Goal: Task Accomplishment & Management: Manage account settings

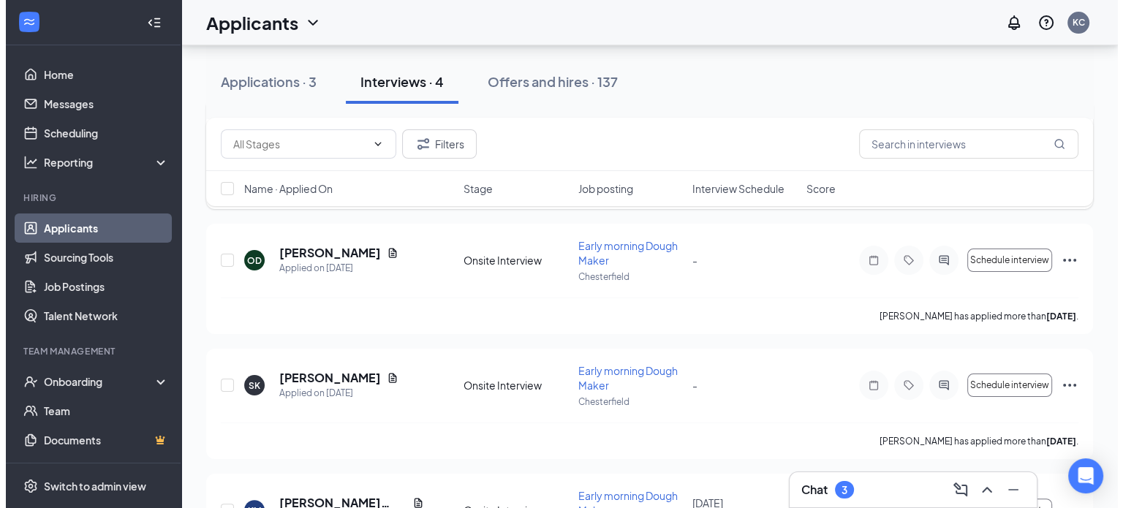
scroll to position [291, 0]
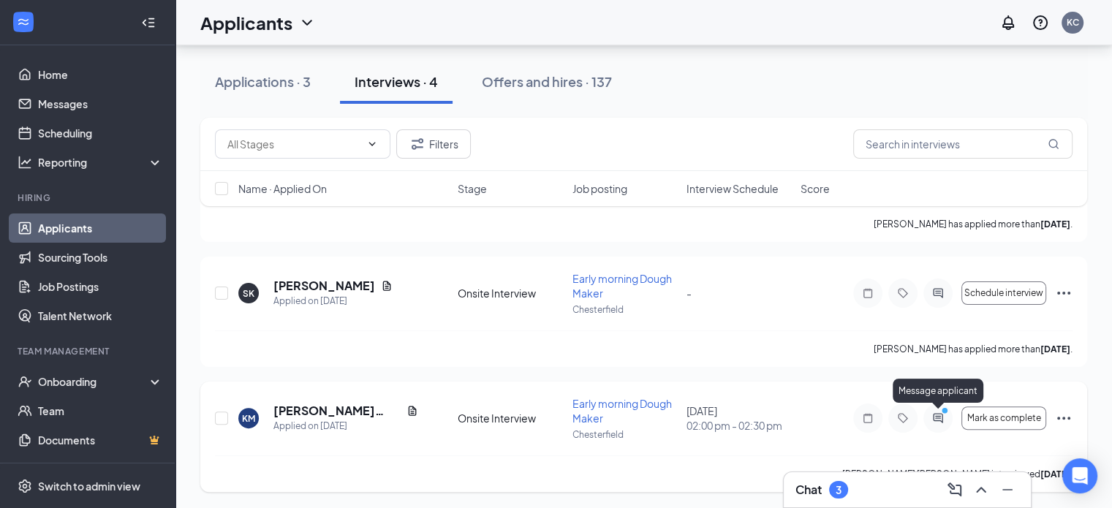
click at [939, 420] on icon "ActiveChat" at bounding box center [938, 418] width 18 height 12
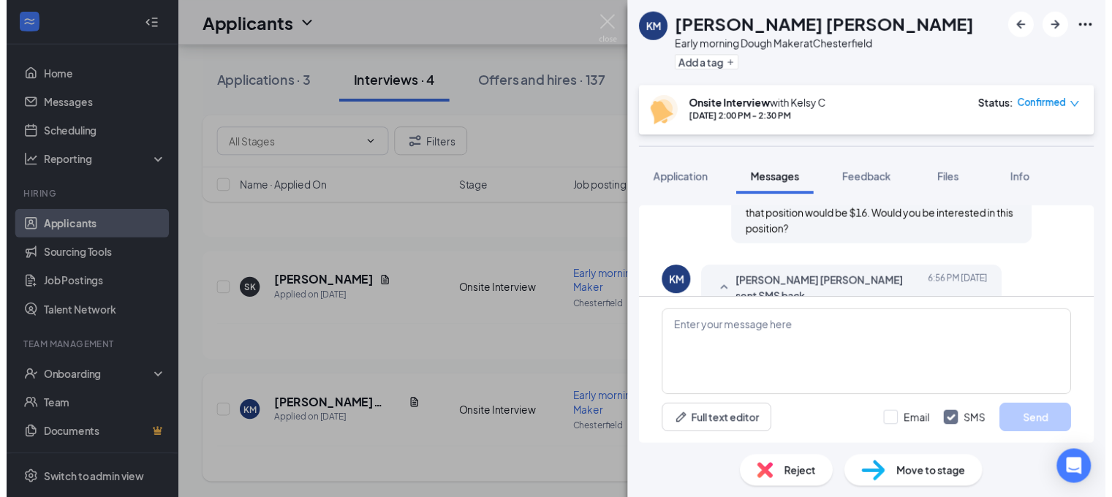
scroll to position [770, 0]
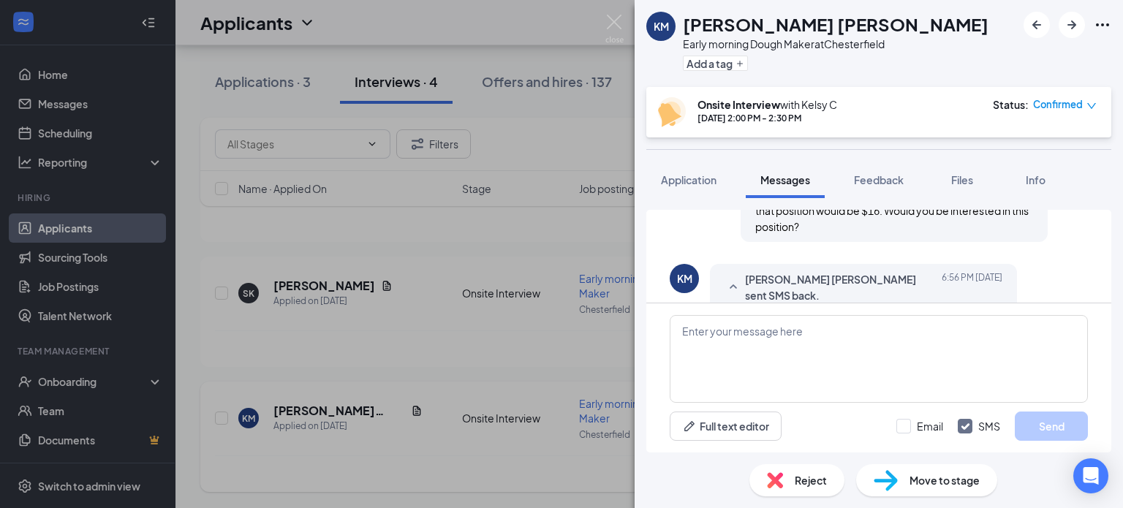
click at [497, 395] on div "[PERSON_NAME] [PERSON_NAME] Early morning Dough Maker at [GEOGRAPHIC_DATA] Add …" at bounding box center [561, 254] width 1123 height 508
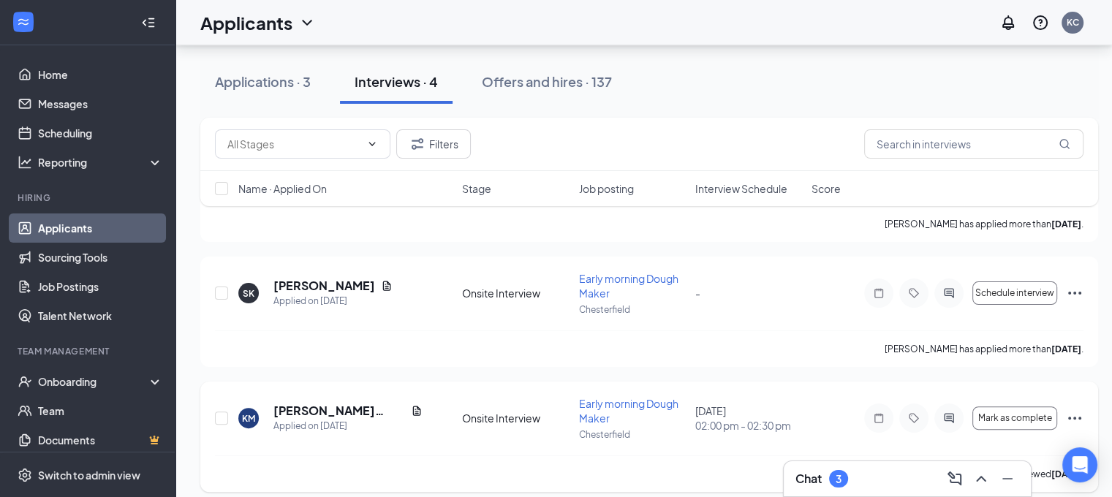
click at [1076, 411] on icon "Ellipses" at bounding box center [1075, 418] width 18 height 18
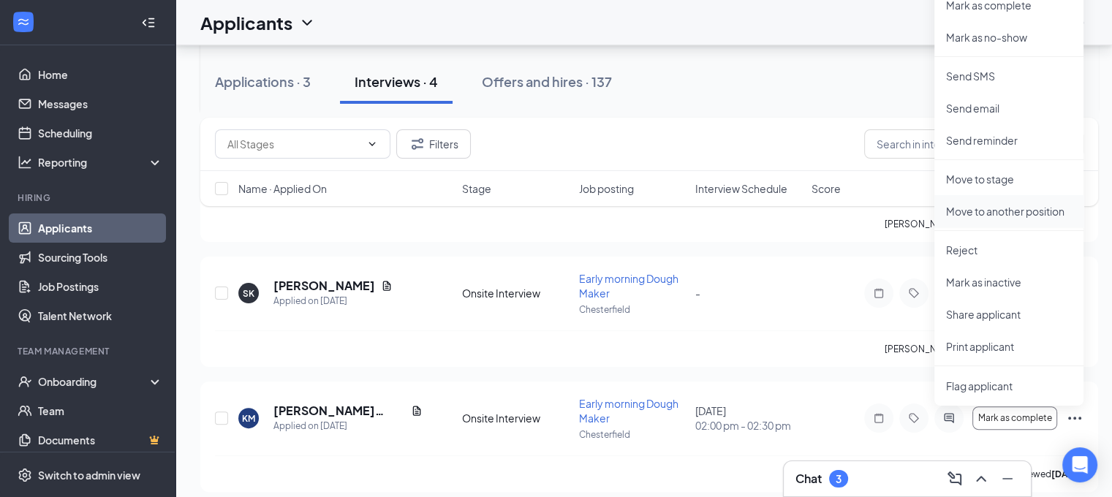
click at [980, 202] on li "Move to another position" at bounding box center [1008, 211] width 149 height 32
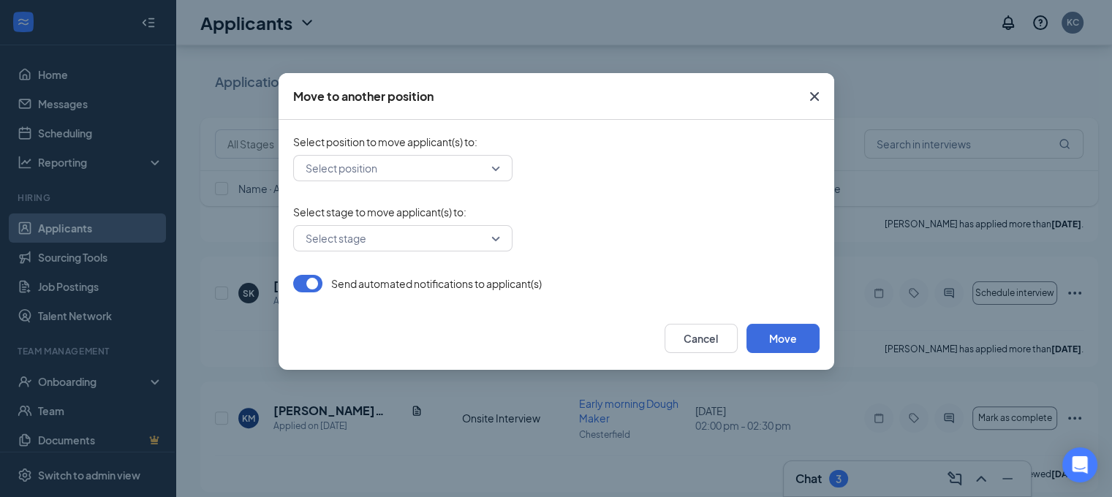
click at [409, 234] on input "search" at bounding box center [397, 238] width 191 height 25
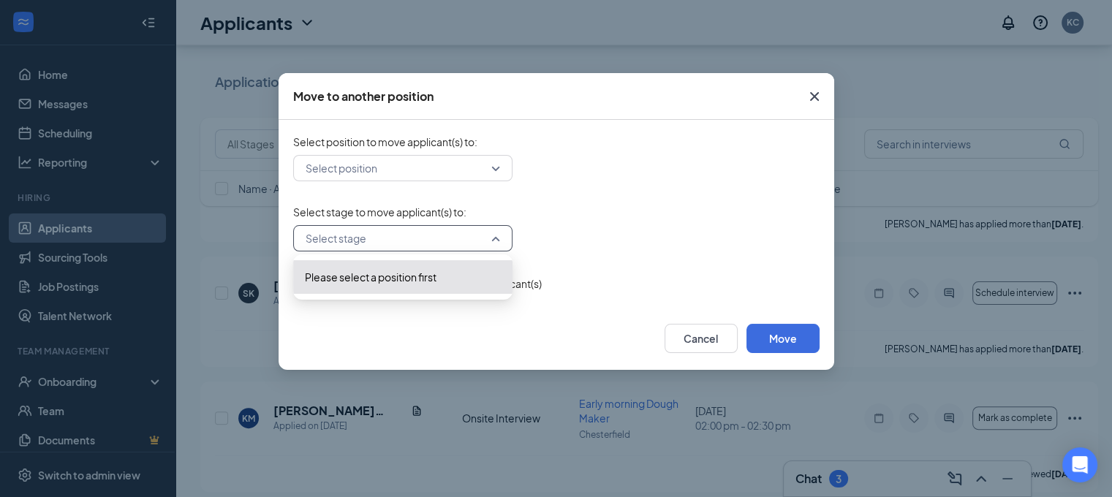
click at [427, 166] on input "search" at bounding box center [397, 168] width 191 height 25
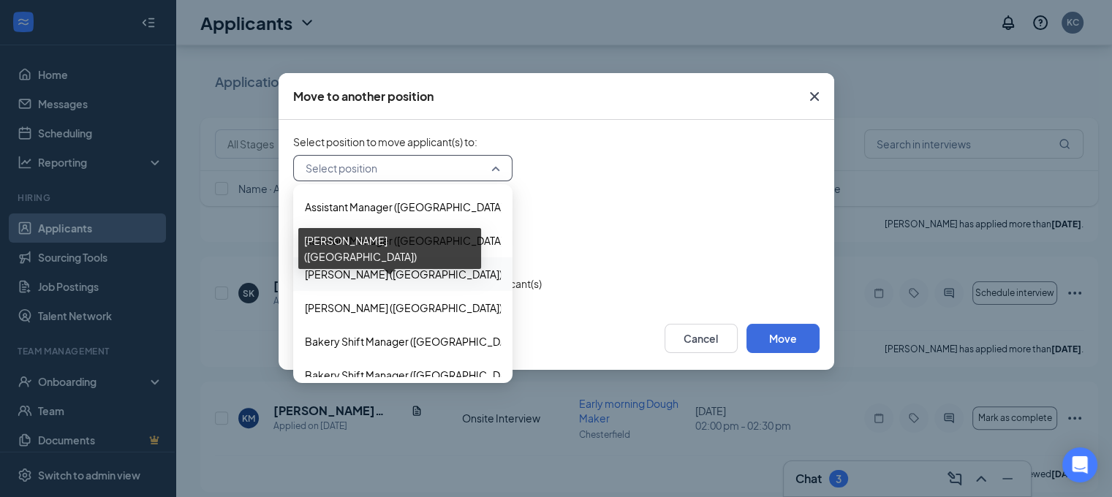
click at [333, 269] on span "[PERSON_NAME] ([GEOGRAPHIC_DATA])" at bounding box center [403, 274] width 197 height 16
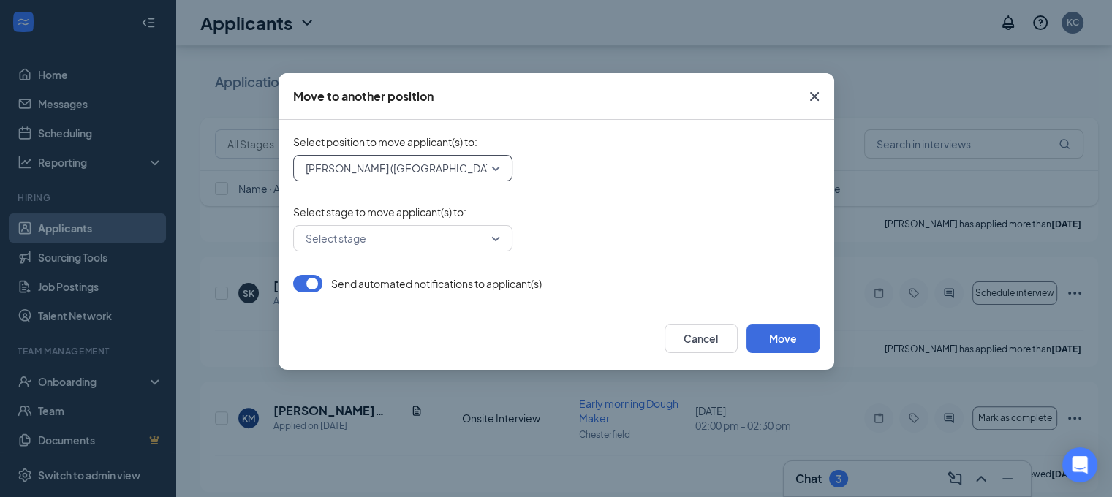
click at [311, 278] on button "button" at bounding box center [307, 284] width 29 height 18
click at [340, 243] on input "search" at bounding box center [397, 238] width 191 height 25
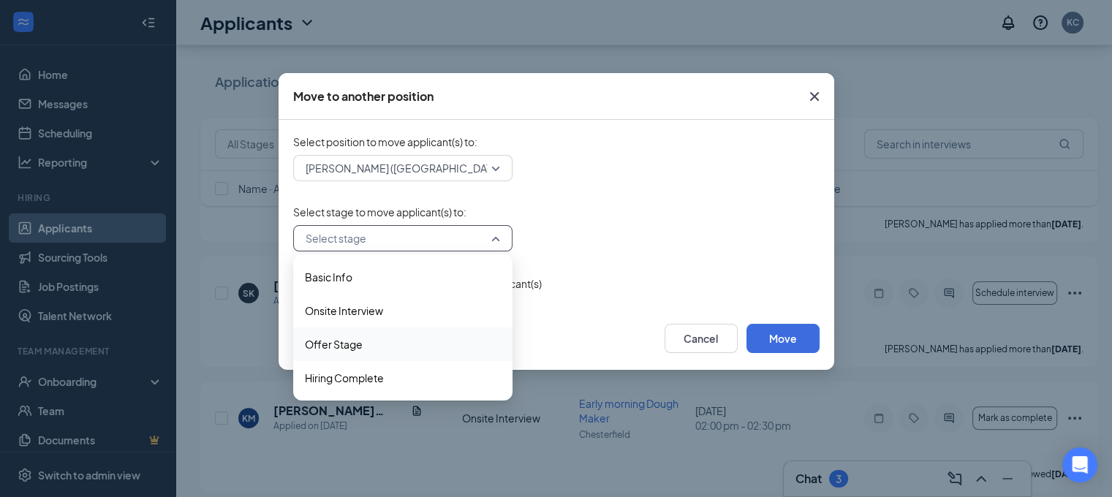
click at [354, 347] on span "Offer Stage" at bounding box center [334, 344] width 58 height 16
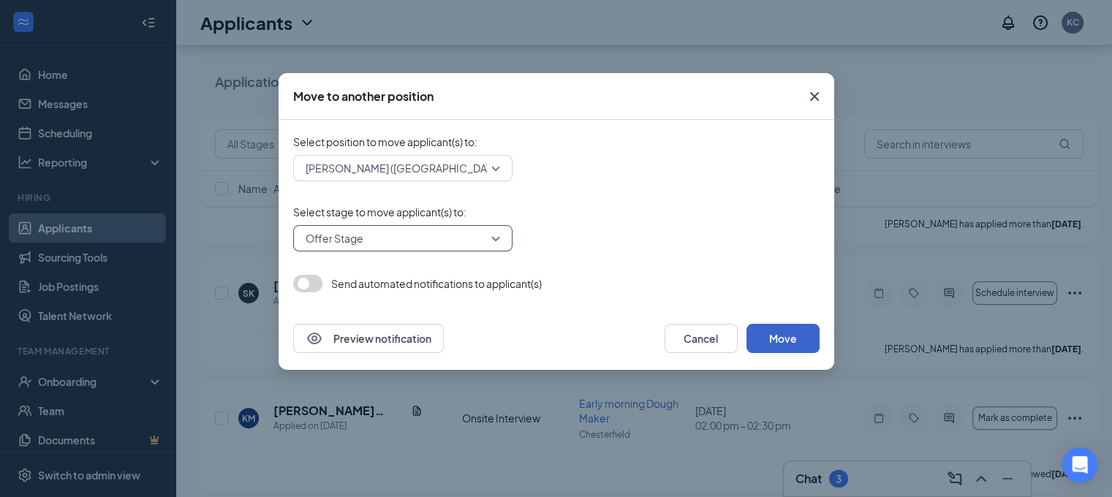
click at [771, 343] on button "Move" at bounding box center [782, 338] width 73 height 29
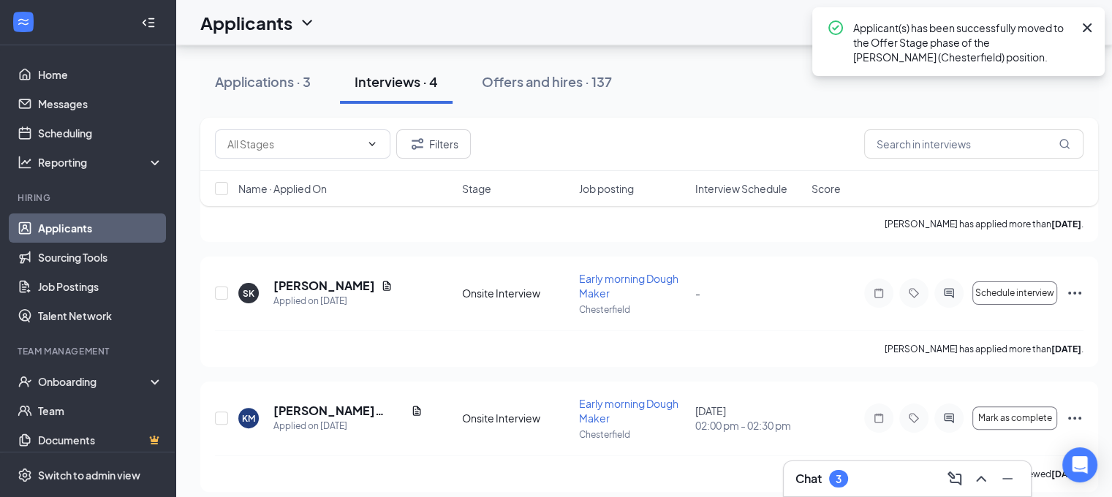
scroll to position [288, 0]
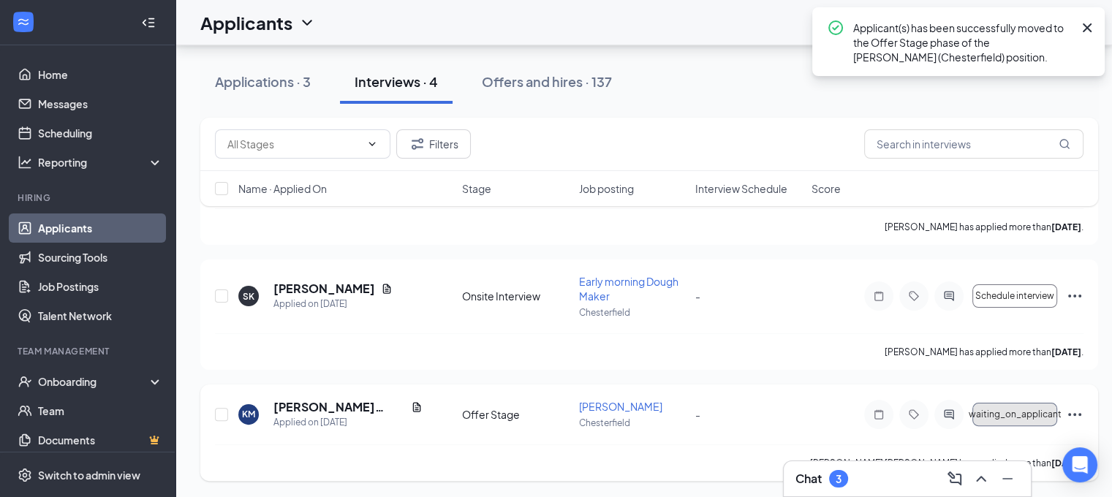
click at [1032, 412] on span "waiting_on_applicant" at bounding box center [1014, 414] width 93 height 10
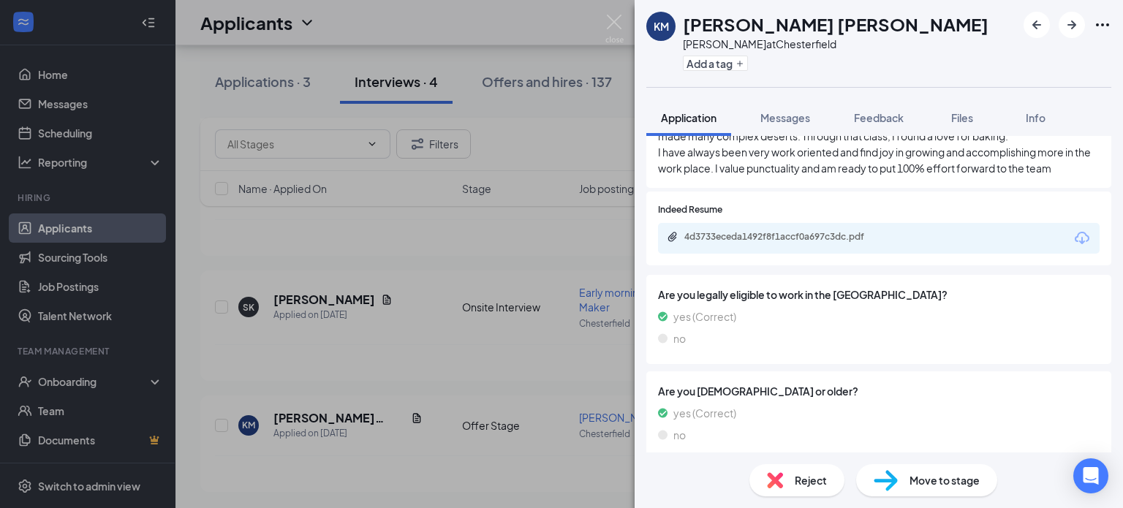
scroll to position [462, 0]
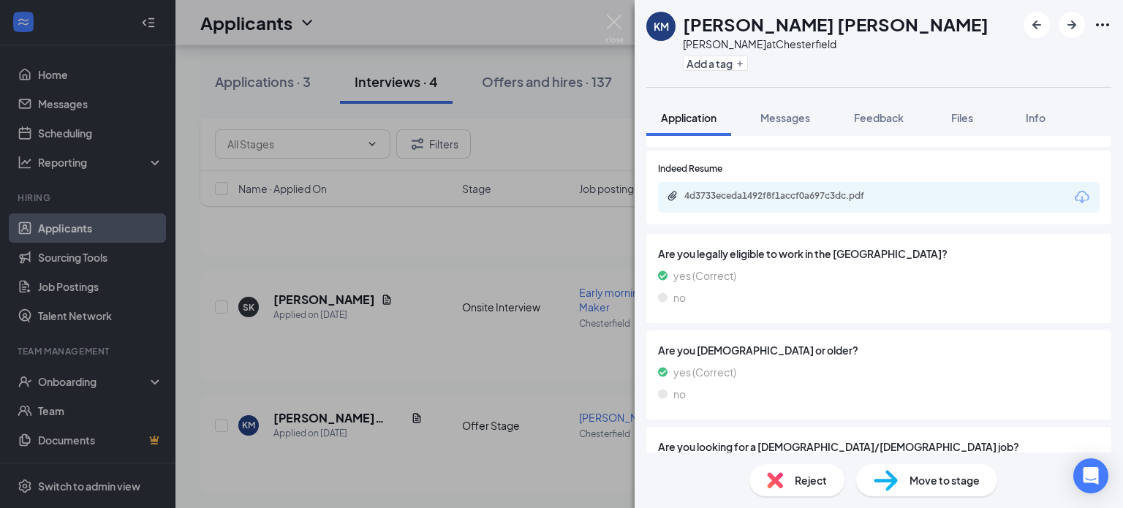
click at [889, 478] on img at bounding box center [885, 480] width 24 height 21
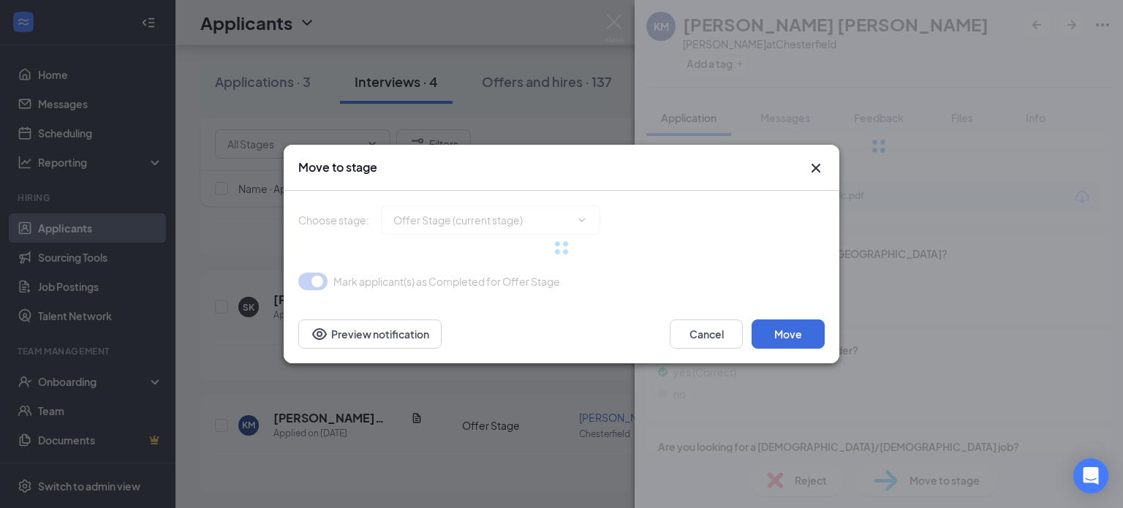
type input "Hiring Complete (final stage)"
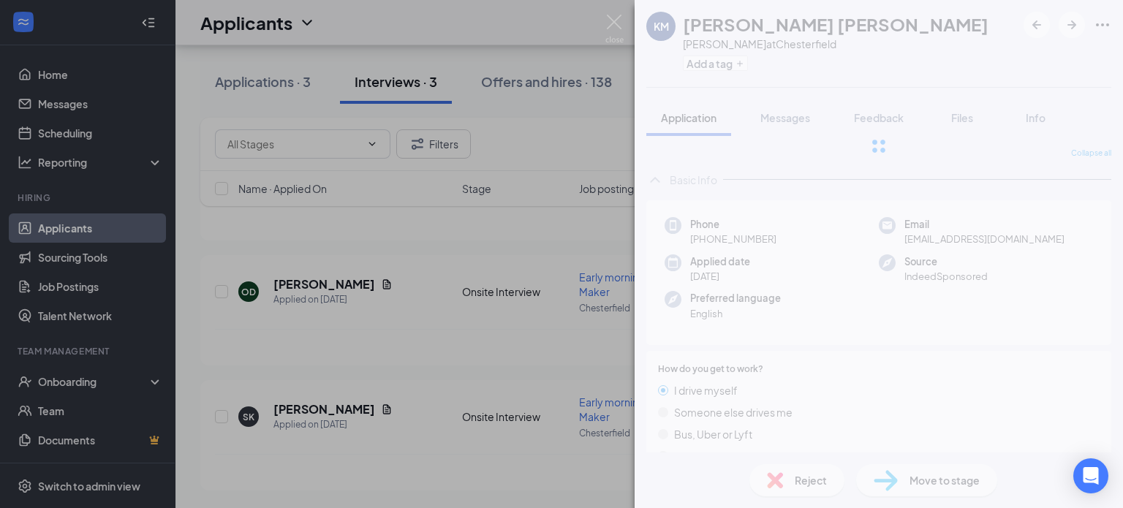
scroll to position [167, 0]
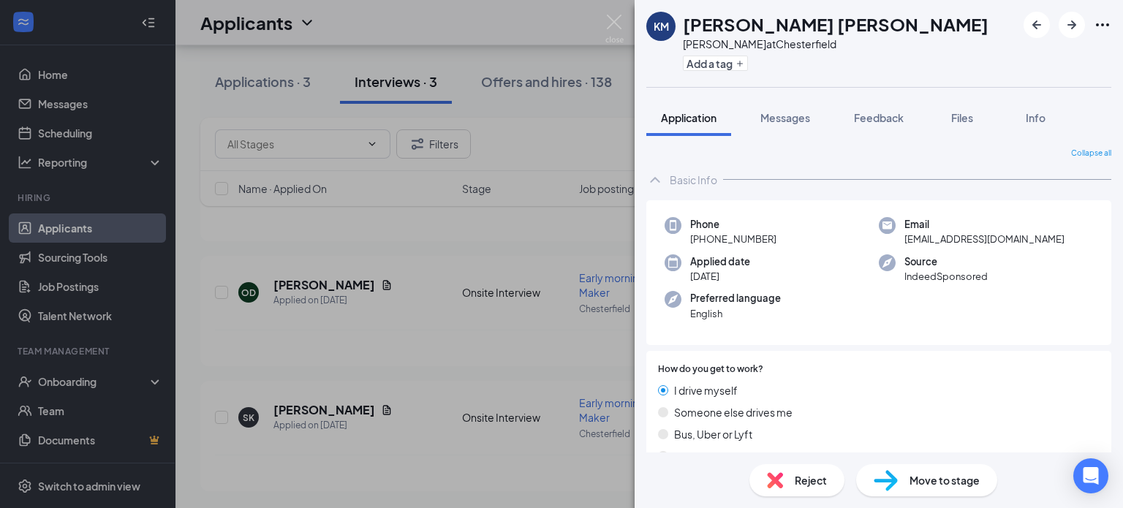
click at [934, 475] on span "Move to stage" at bounding box center [944, 480] width 70 height 16
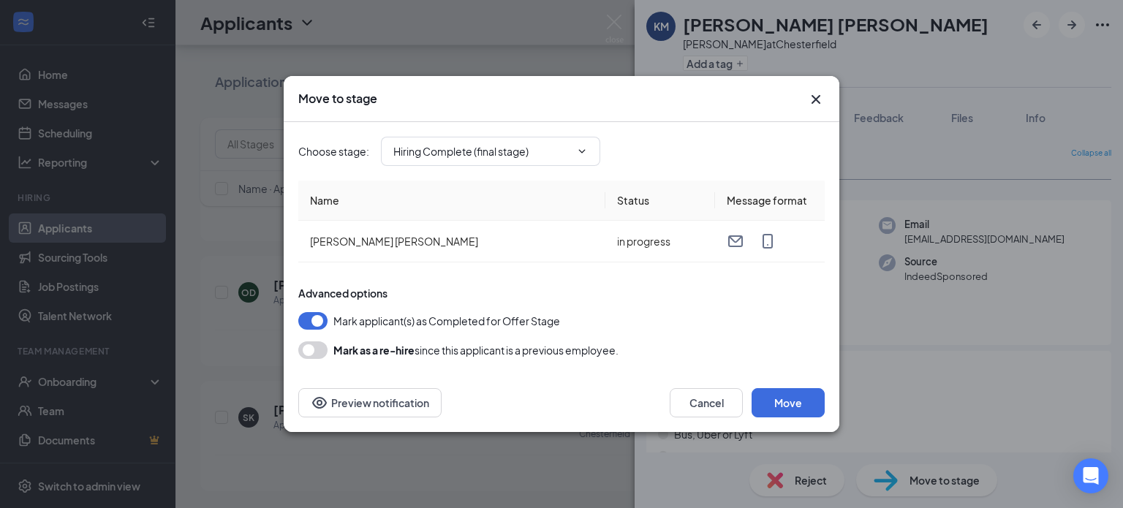
click at [813, 99] on icon "Cross" at bounding box center [816, 100] width 18 height 18
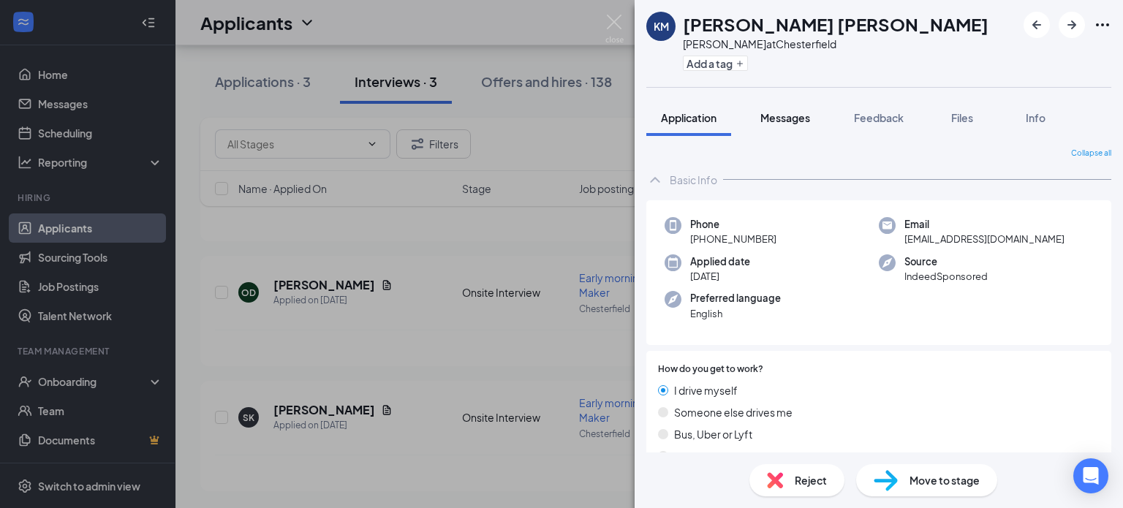
click at [793, 126] on button "Messages" at bounding box center [784, 117] width 79 height 37
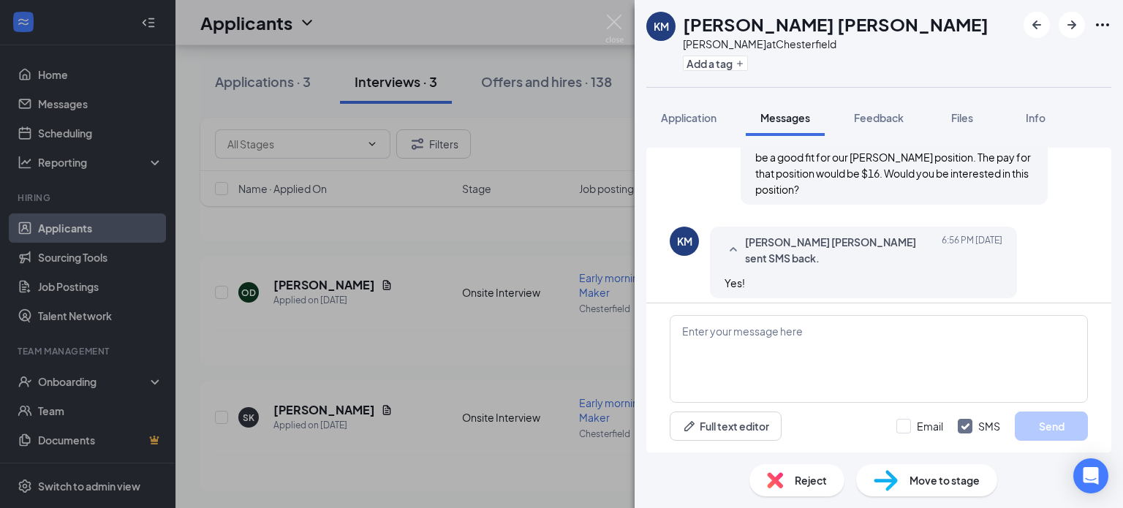
scroll to position [708, 0]
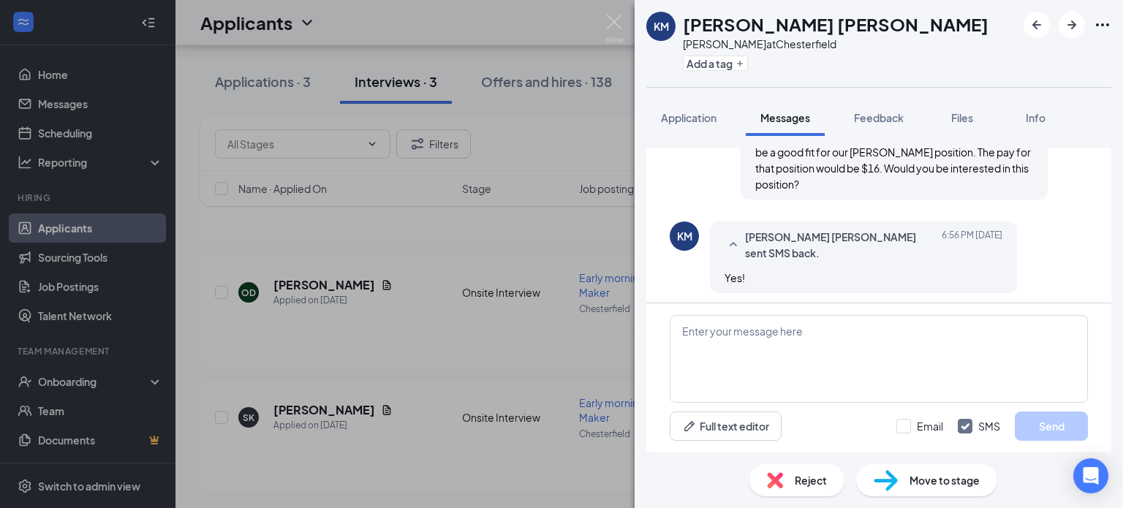
click at [850, 315] on span "Applicant System Update (1)" at bounding box center [892, 324] width 117 height 18
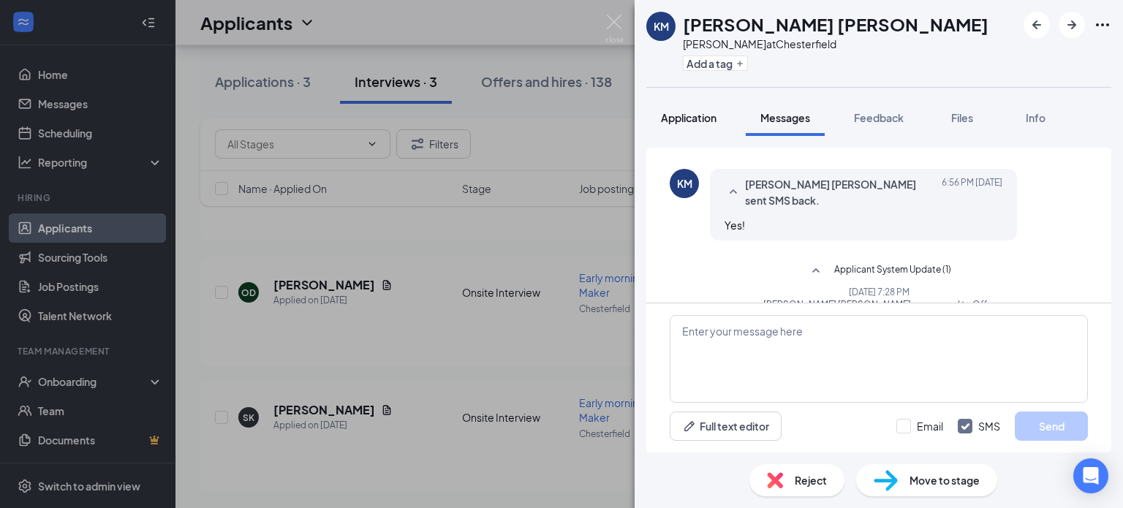
click at [661, 126] on button "Application" at bounding box center [688, 117] width 85 height 37
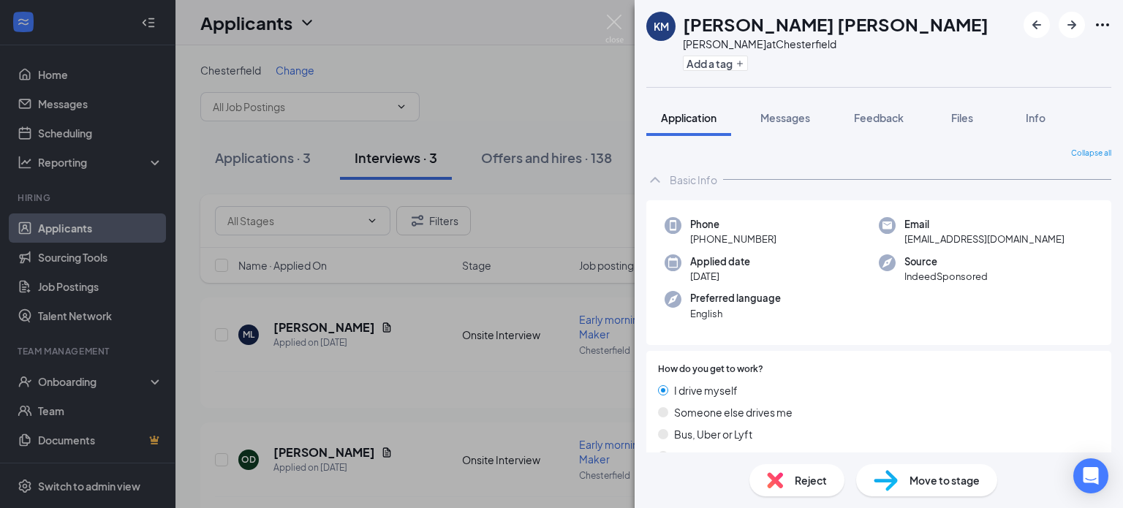
click at [295, 347] on div "[PERSON_NAME] [PERSON_NAME] [PERSON_NAME] at [GEOGRAPHIC_DATA] Add a tag Applic…" at bounding box center [561, 254] width 1123 height 508
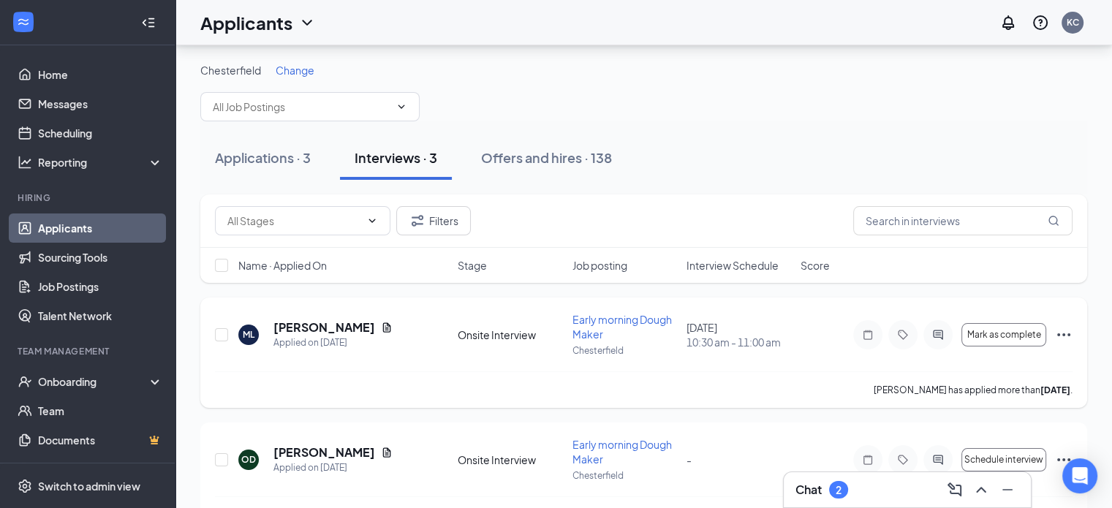
scroll to position [167, 0]
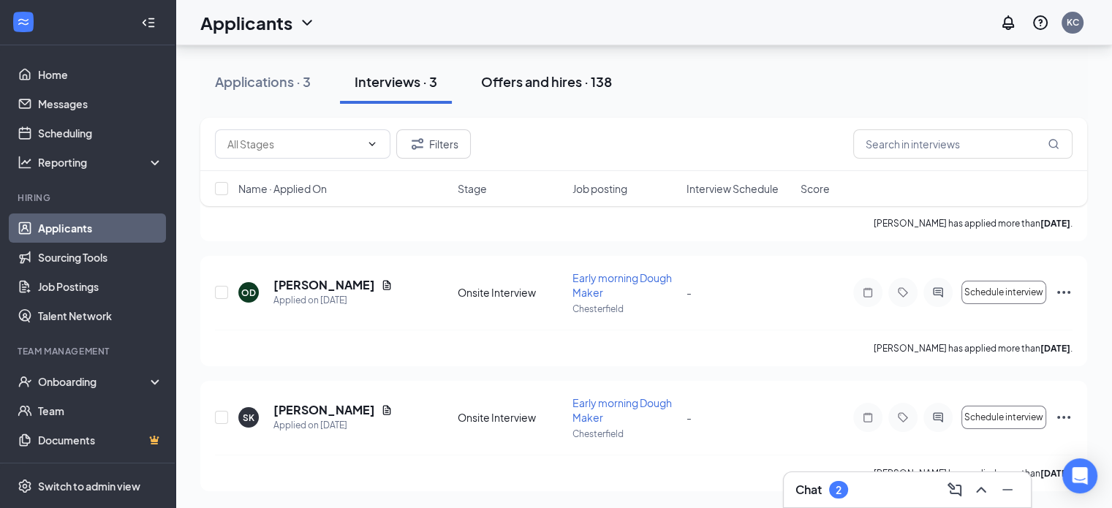
click at [550, 84] on div "Offers and hires · 138" at bounding box center [546, 81] width 131 height 18
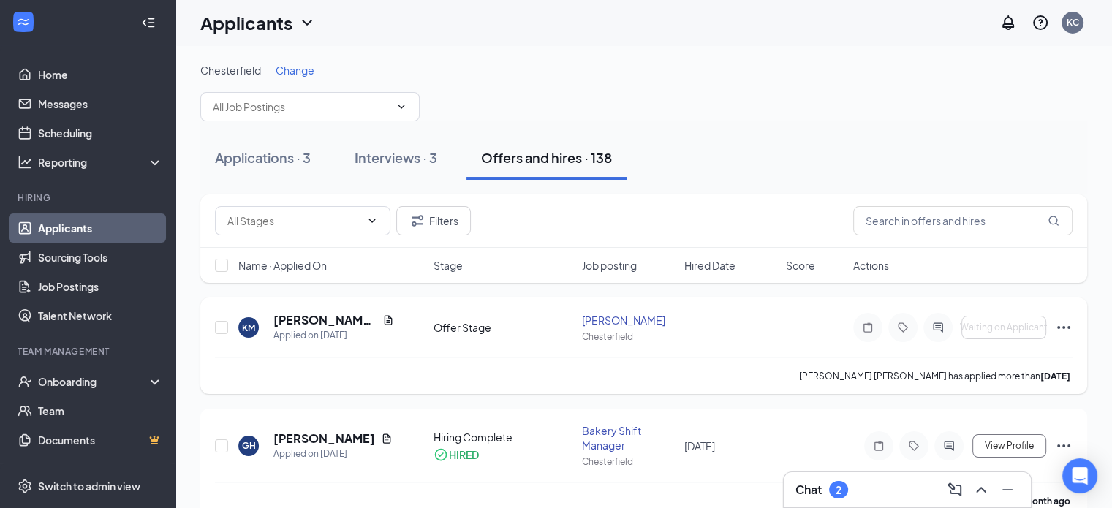
click at [1062, 331] on icon "Ellipses" at bounding box center [1064, 328] width 18 height 18
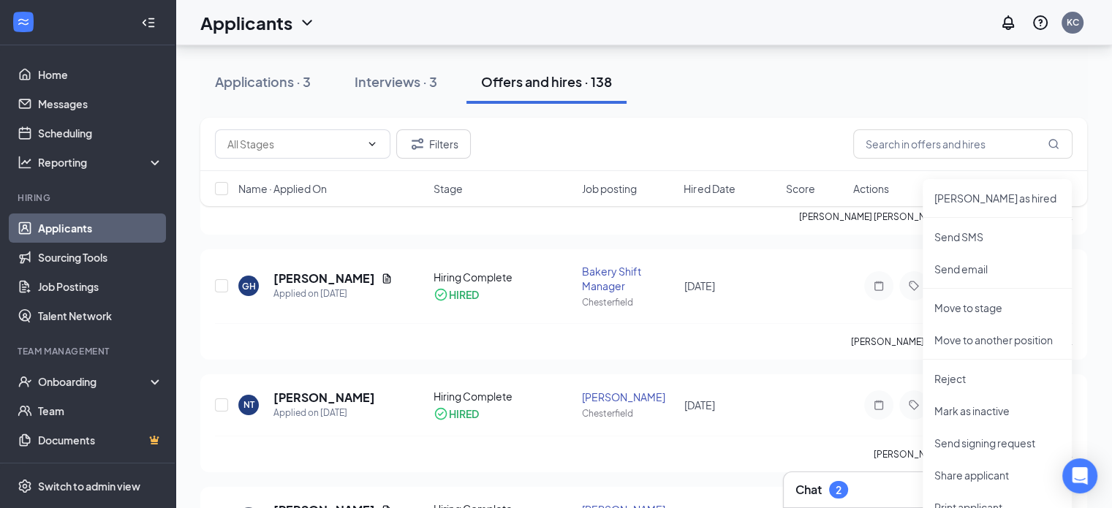
scroll to position [169, 0]
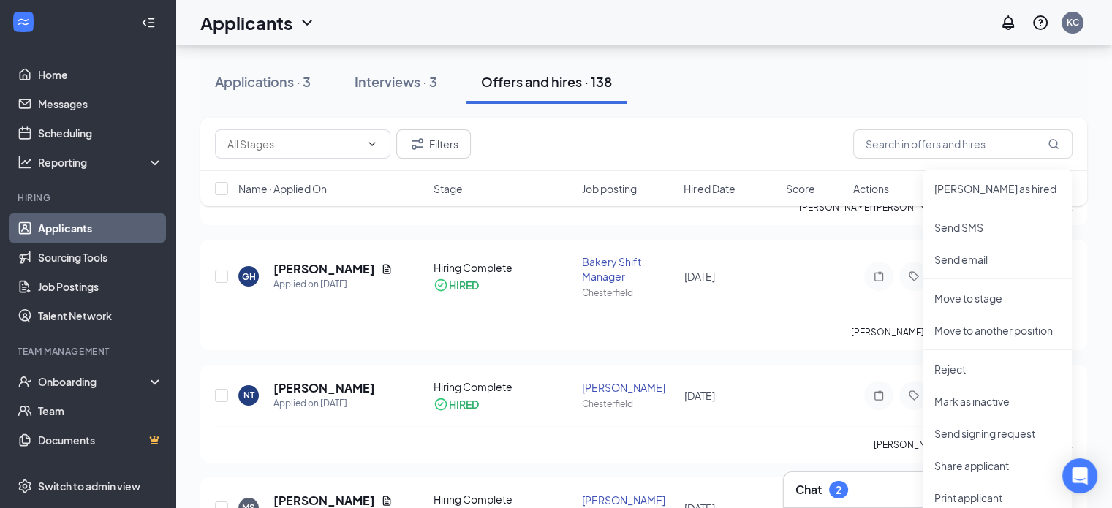
click at [815, 148] on div "Filters" at bounding box center [643, 143] width 857 height 29
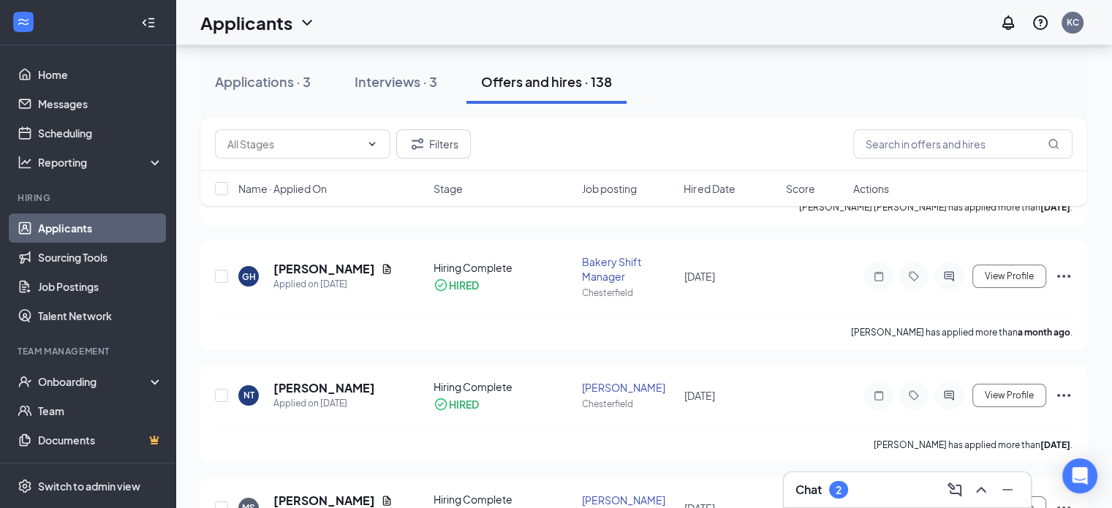
scroll to position [0, 0]
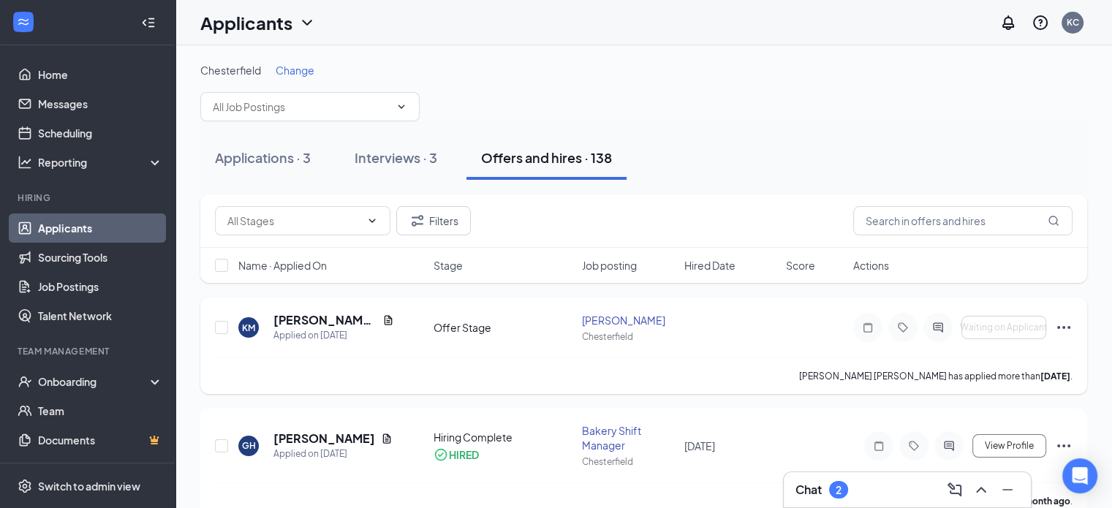
click at [1066, 326] on icon "Ellipses" at bounding box center [1064, 328] width 18 height 18
click at [295, 321] on h5 "[PERSON_NAME] [PERSON_NAME]" at bounding box center [324, 320] width 103 height 16
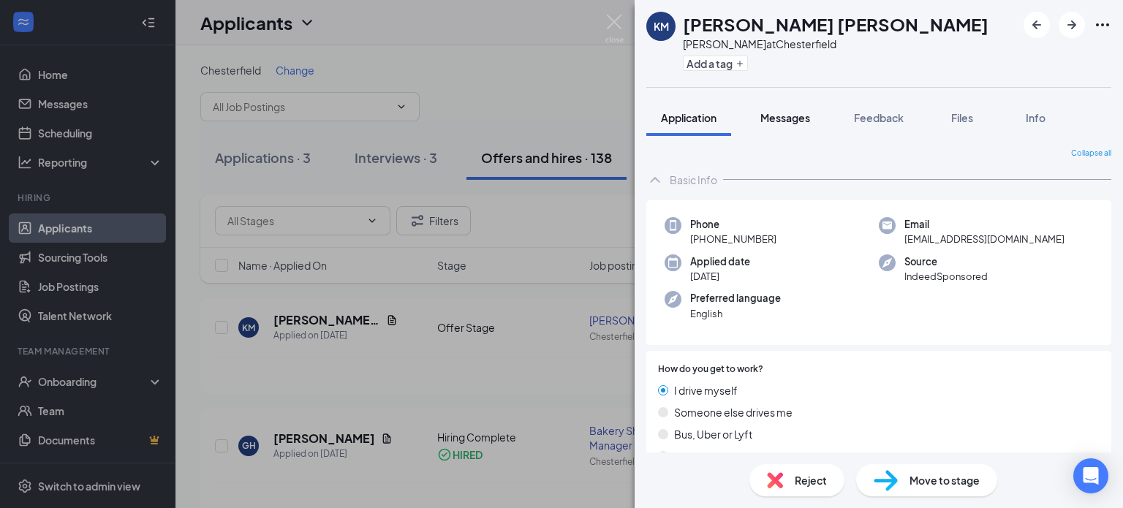
click at [802, 127] on button "Messages" at bounding box center [784, 117] width 79 height 37
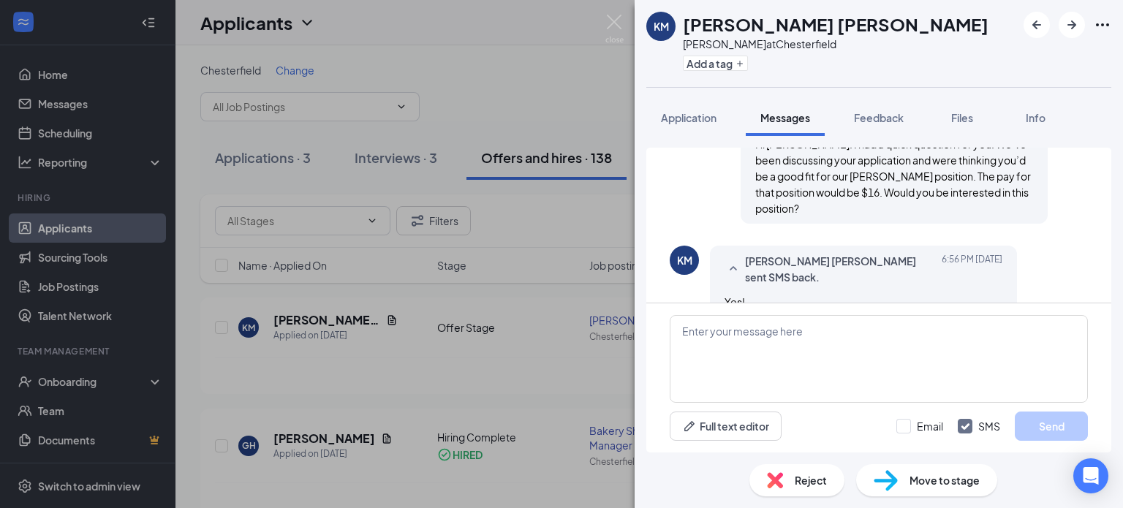
scroll to position [708, 0]
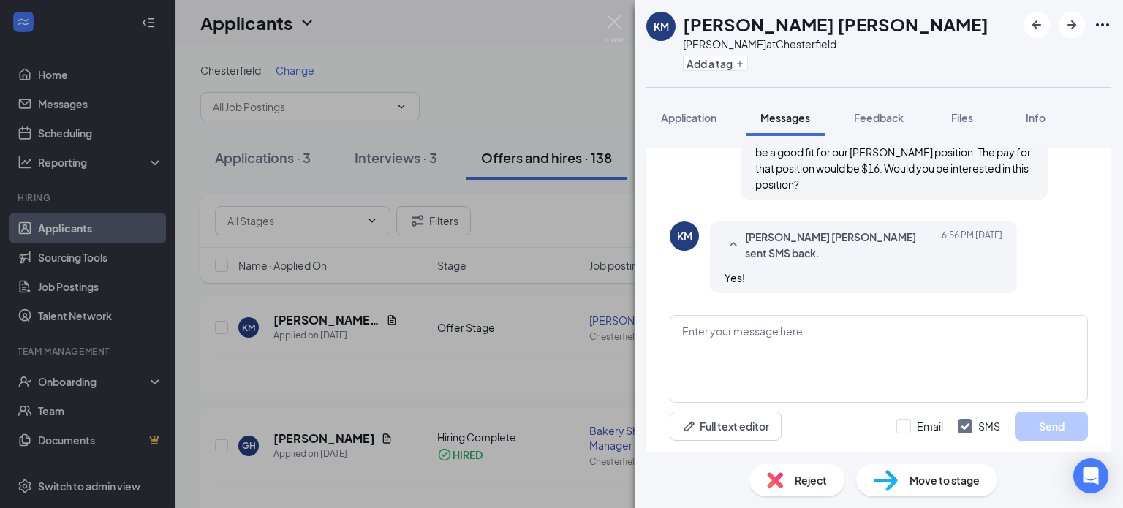
click at [837, 315] on span "Applicant System Update (1)" at bounding box center [892, 324] width 117 height 18
